Goal: Navigation & Orientation: Find specific page/section

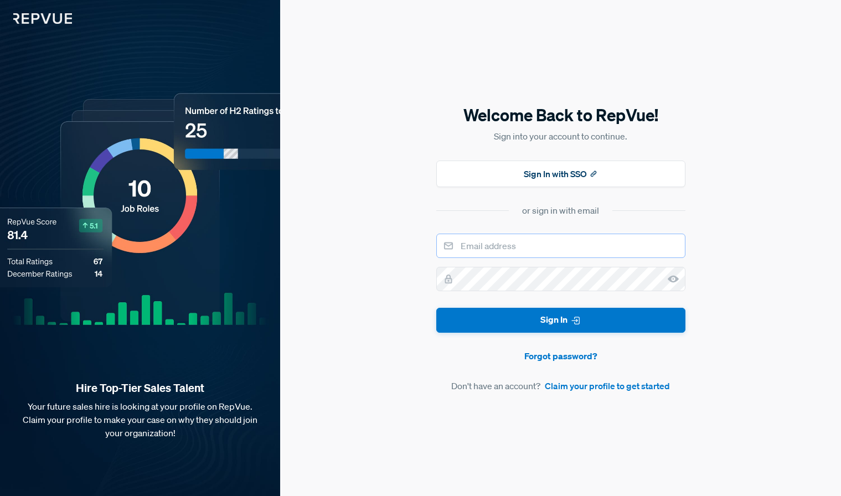
click at [533, 243] on input "email" at bounding box center [560, 246] width 249 height 24
click at [468, 253] on input "email" at bounding box center [560, 246] width 249 height 24
type input "[EMAIL_ADDRESS][DOMAIN_NAME]"
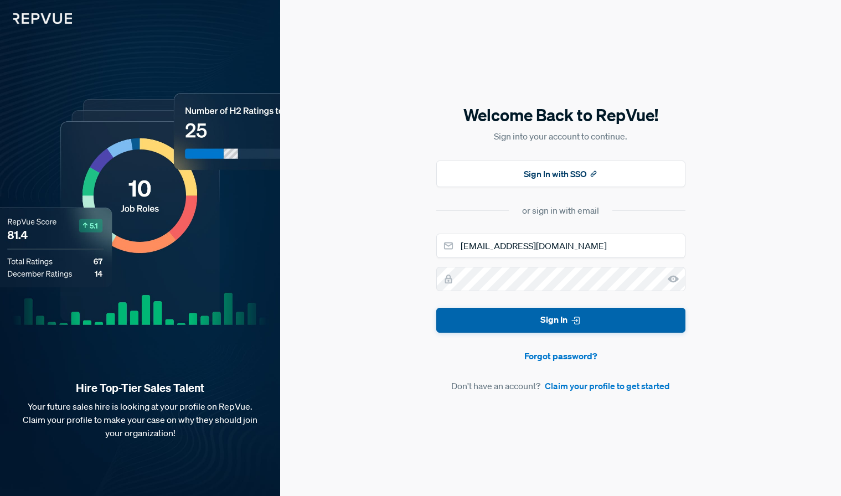
click at [535, 315] on button "Sign In" at bounding box center [560, 320] width 249 height 25
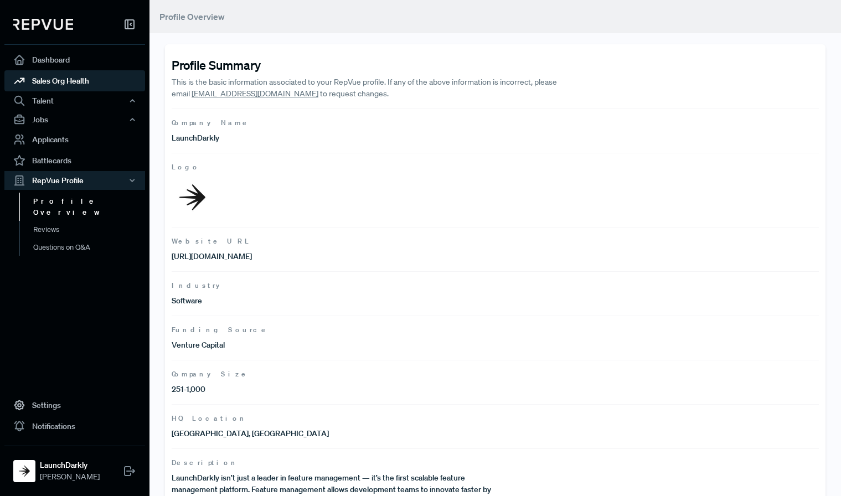
click at [70, 82] on link "Sales Org Health" at bounding box center [74, 80] width 141 height 21
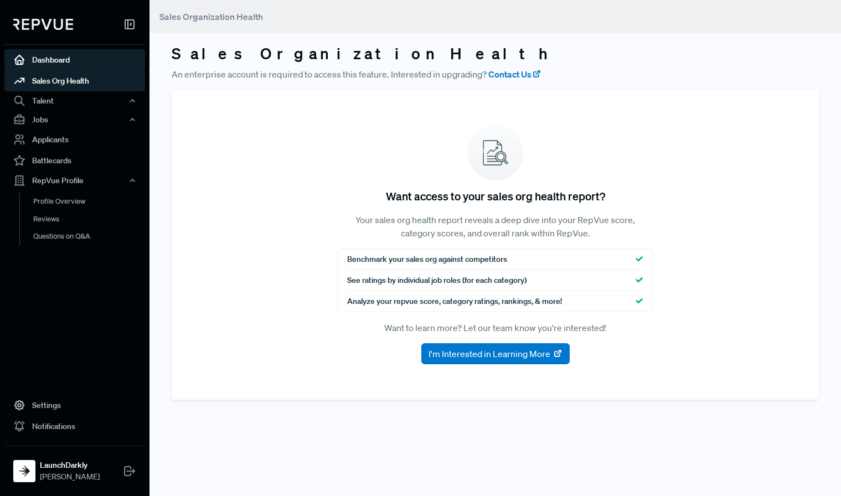
click at [68, 68] on link "Dashboard" at bounding box center [74, 59] width 141 height 21
